Goal: Information Seeking & Learning: Learn about a topic

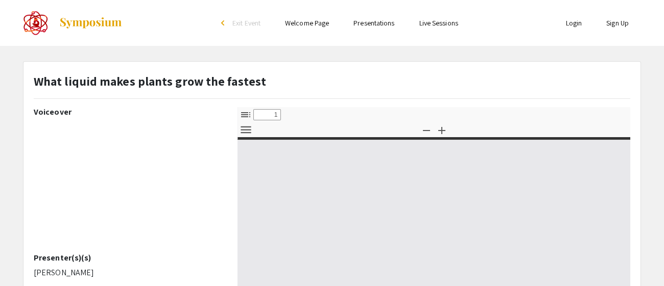
select select "custom"
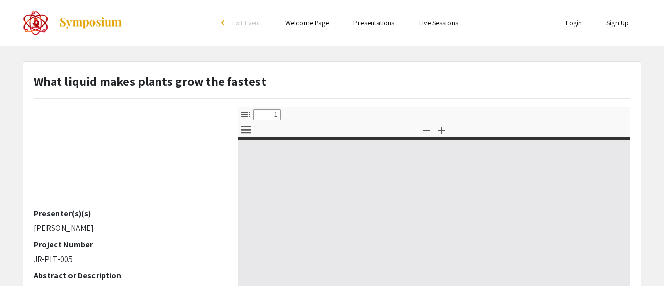
scroll to position [45, 0]
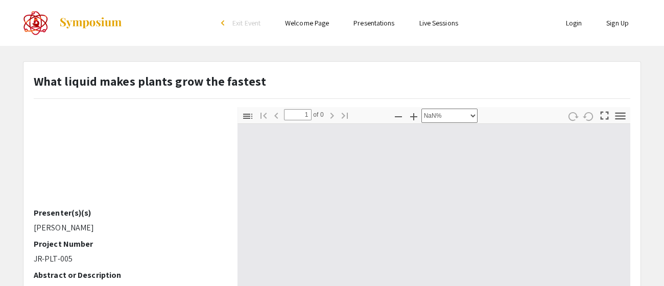
type input "0"
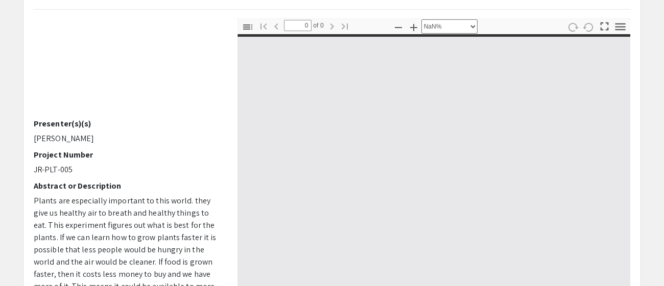
scroll to position [103, 0]
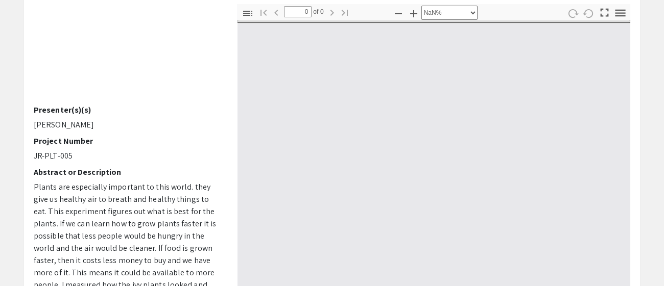
select select "auto"
type input "1"
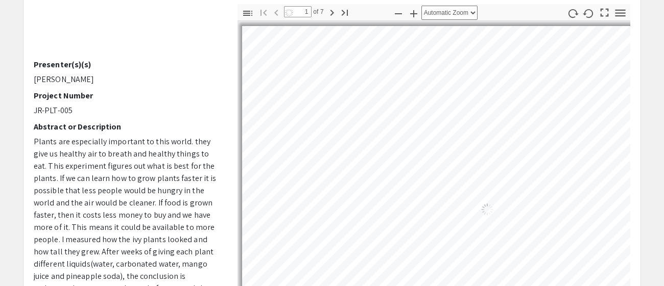
scroll to position [0, 0]
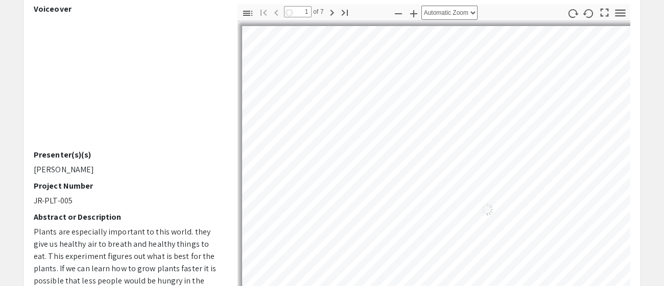
select select "auto"
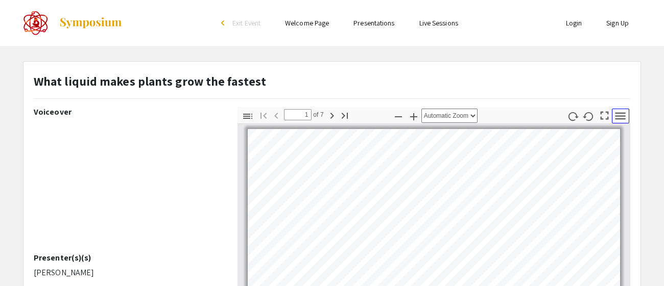
click at [625, 120] on icon "button" at bounding box center [620, 116] width 14 height 14
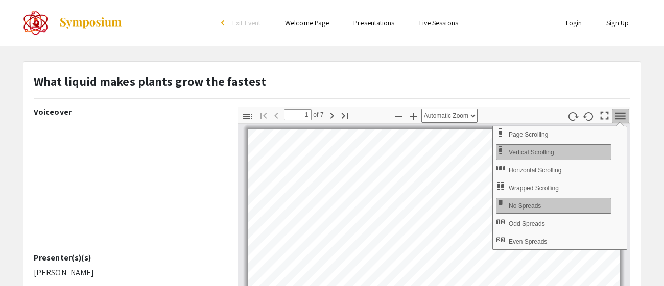
click at [100, 259] on h2 "Presenter(s)(s)" at bounding box center [128, 258] width 188 height 10
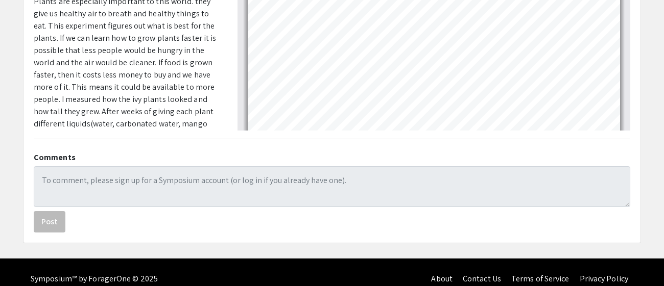
type input "1"
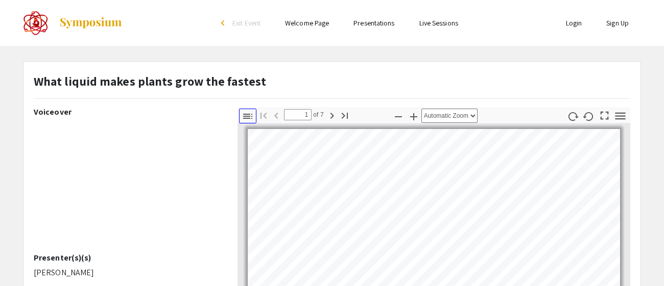
click at [243, 115] on icon "button" at bounding box center [247, 116] width 12 height 12
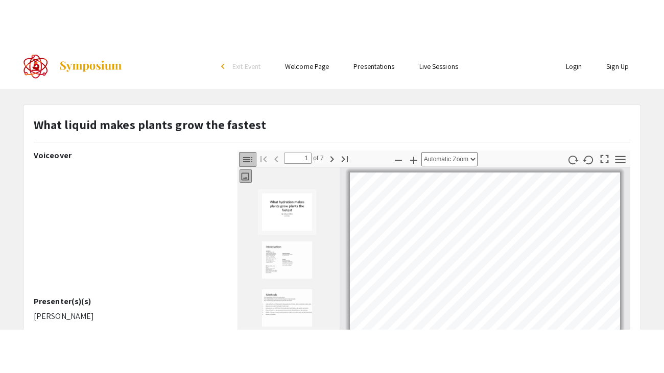
scroll to position [1, 0]
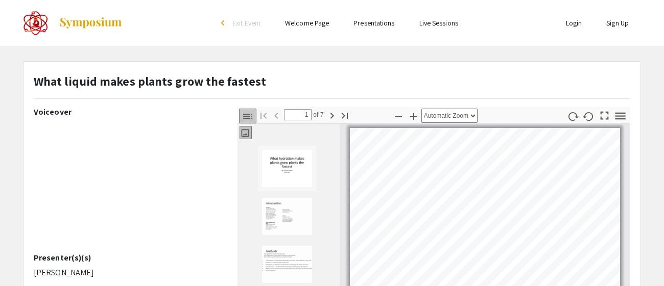
click at [248, 119] on icon "button" at bounding box center [247, 116] width 12 height 12
click at [606, 116] on icon "button" at bounding box center [604, 116] width 14 height 14
select select "page-fit"
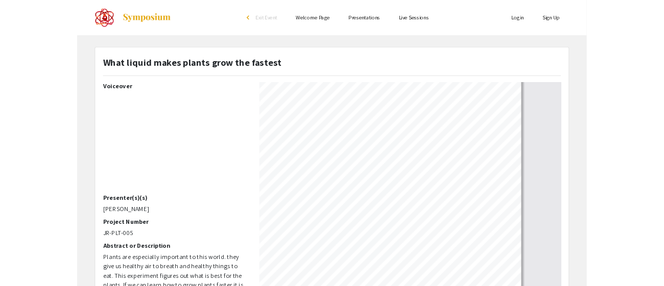
scroll to position [14, 0]
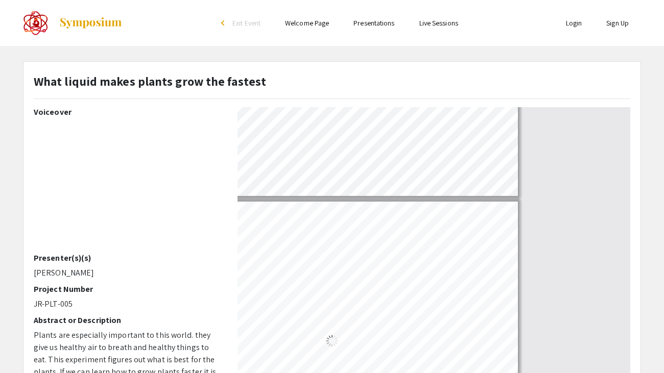
type input "7"
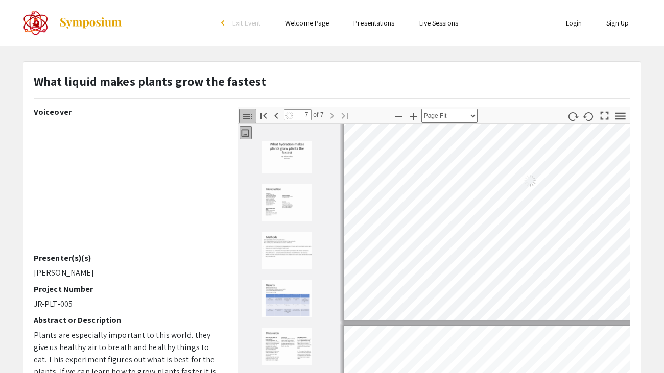
select select "auto"
type input "6"
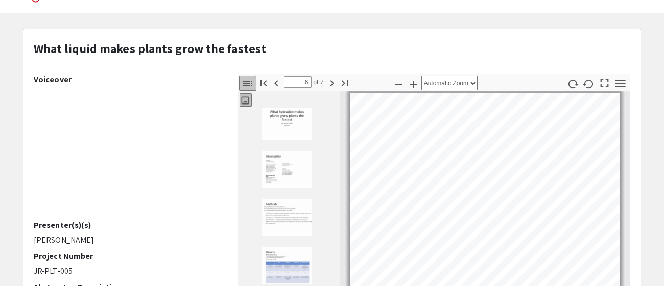
scroll to position [0, 0]
